Goal: Navigation & Orientation: Find specific page/section

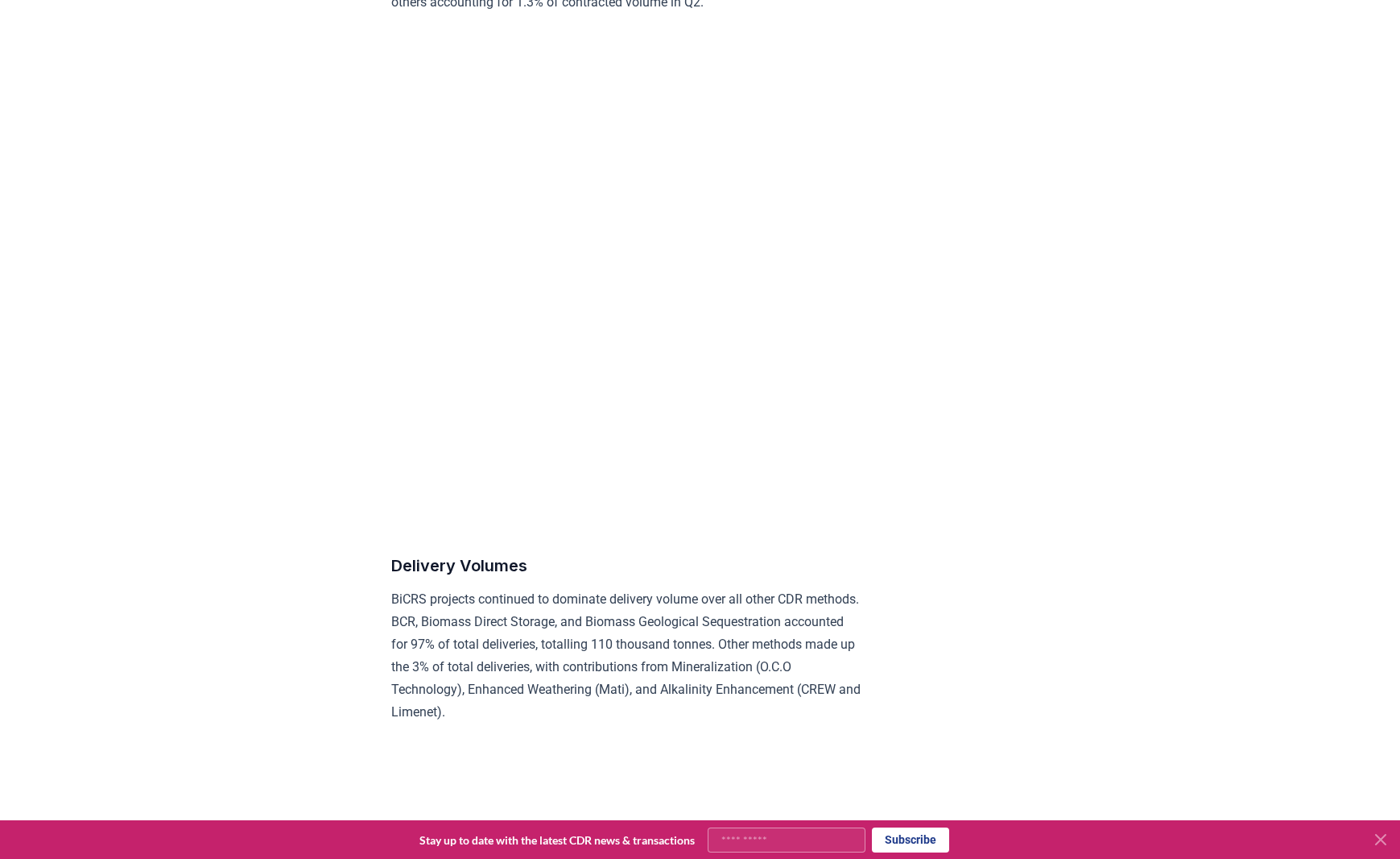
scroll to position [7557, 0]
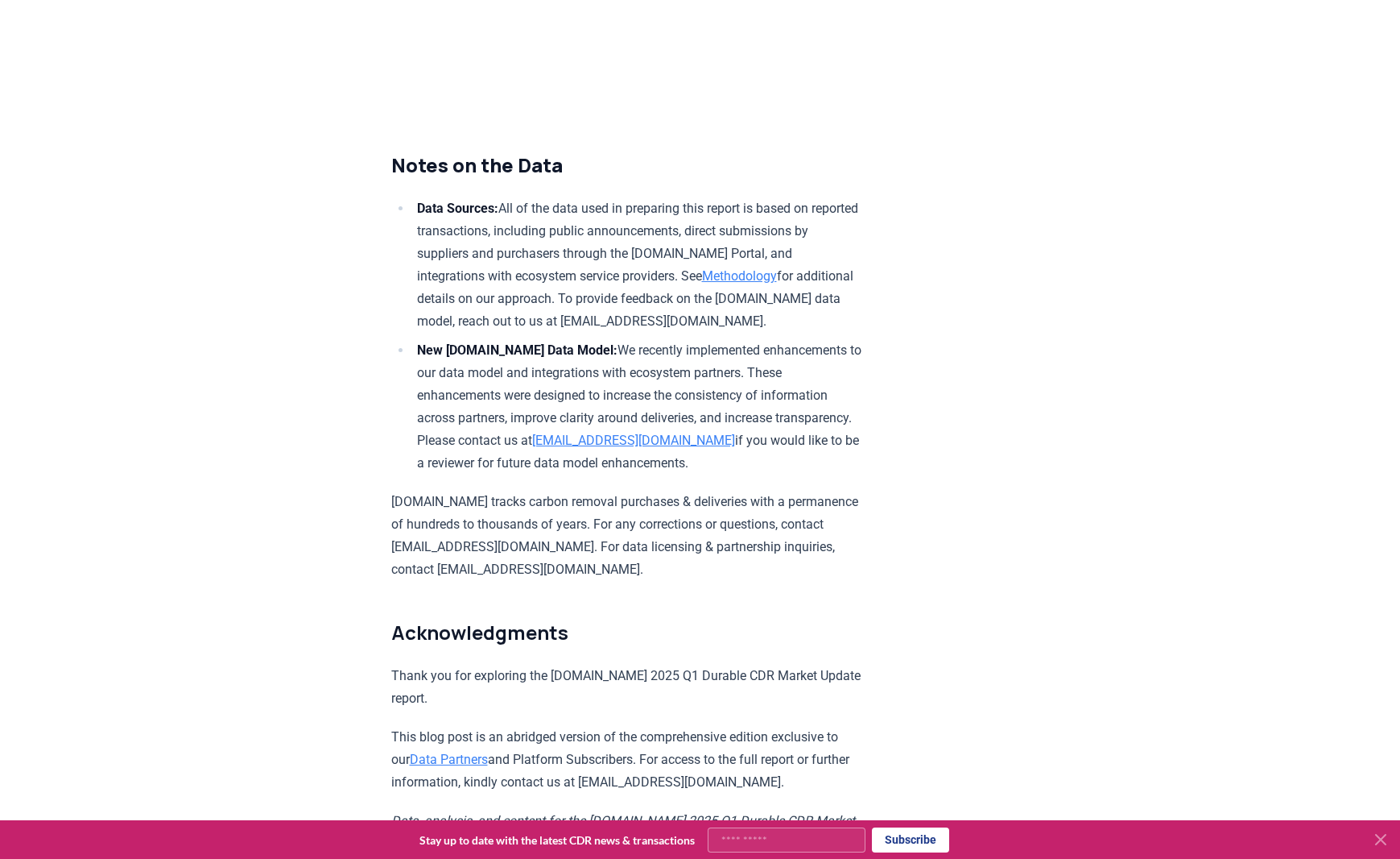
scroll to position [8899, 0]
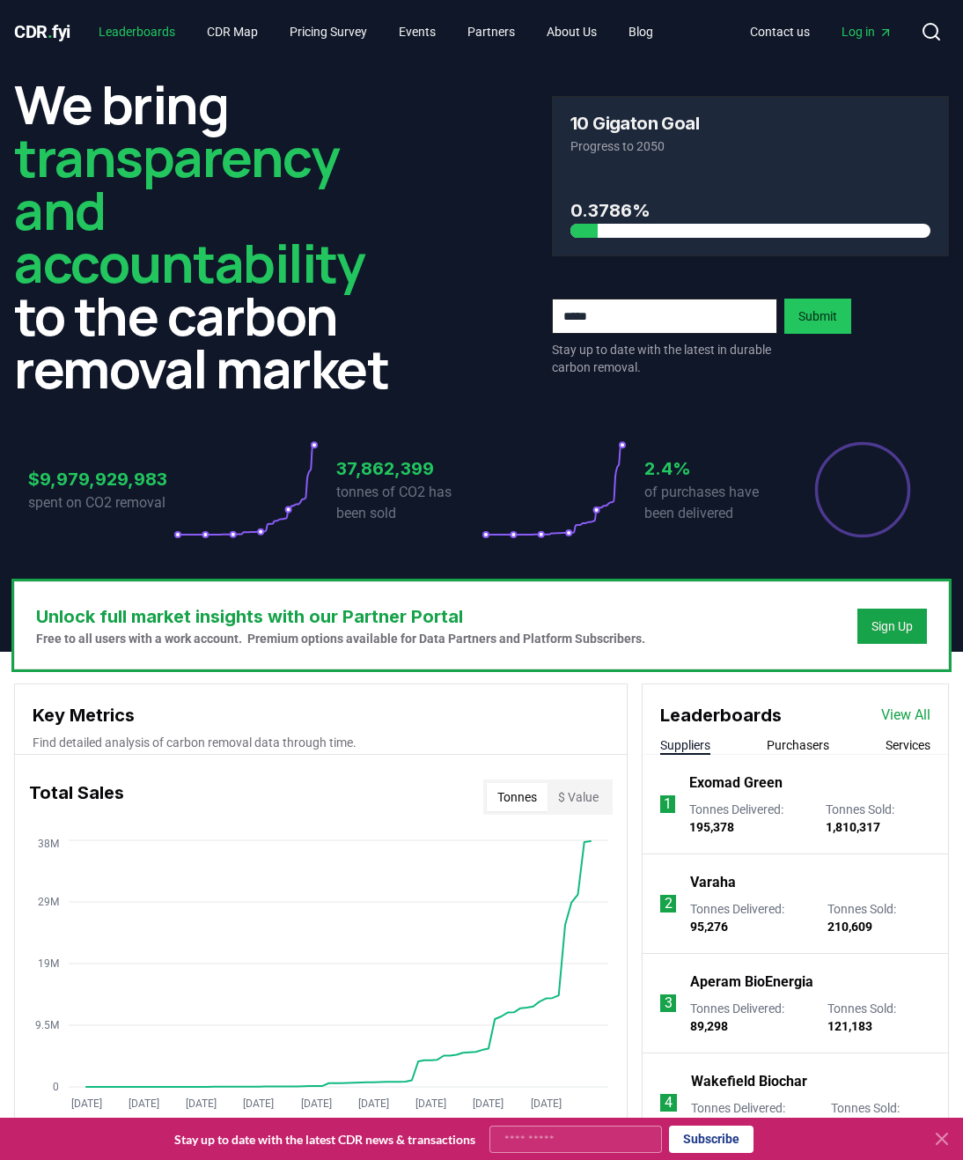
click at [147, 31] on link "Leaderboards" at bounding box center [137, 32] width 105 height 32
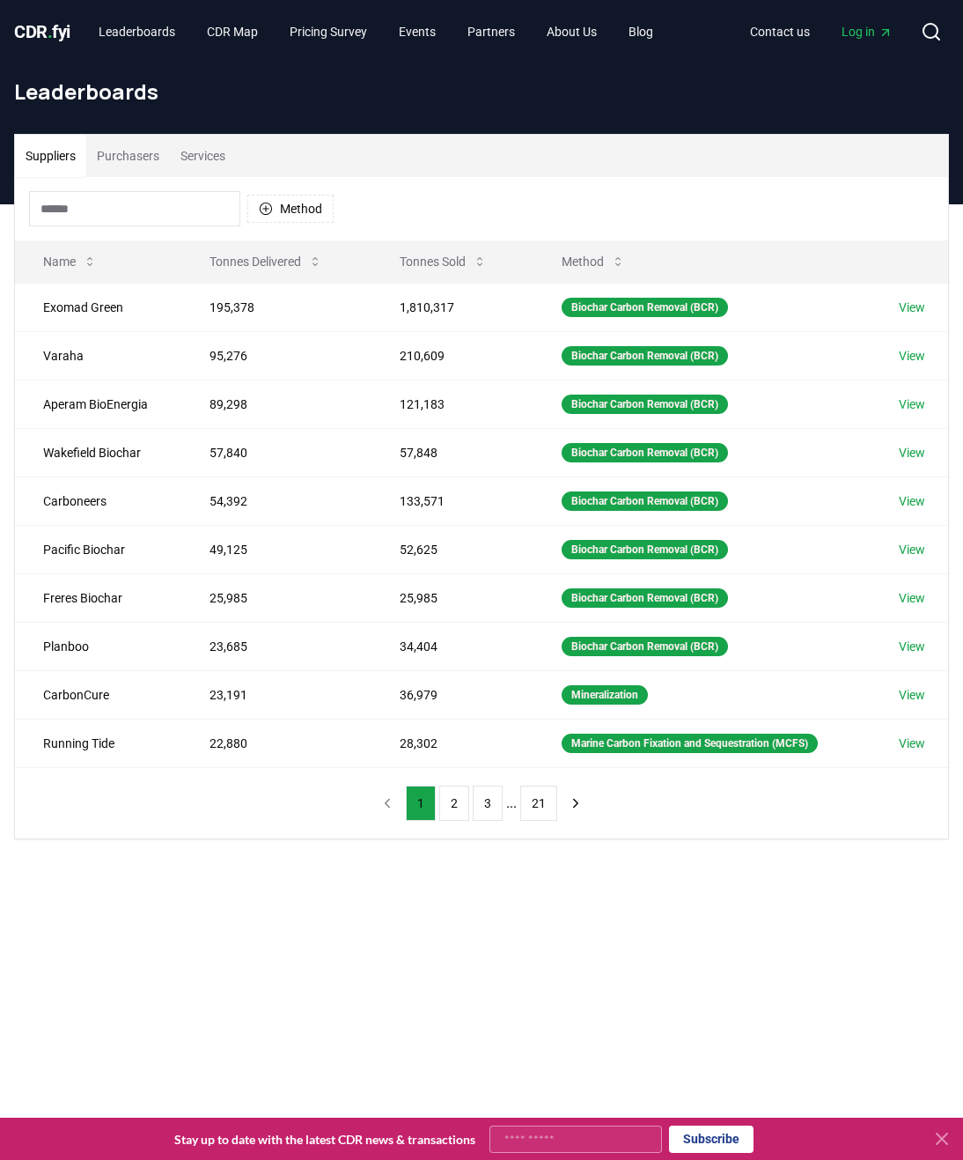
click at [32, 33] on span "CDR . fyi" at bounding box center [42, 31] width 56 height 21
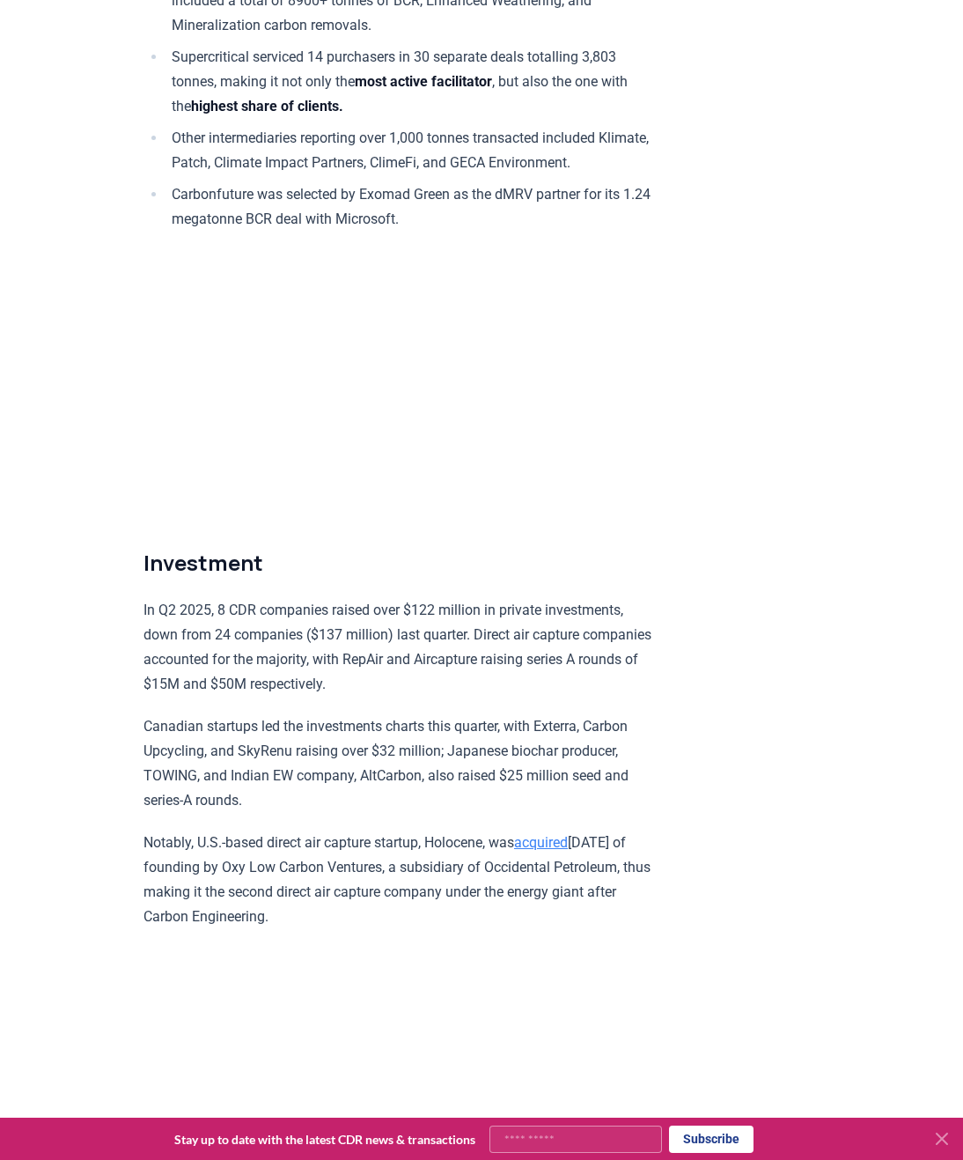
scroll to position [10630, 0]
